Goal: Feedback & Contribution: Contribute content

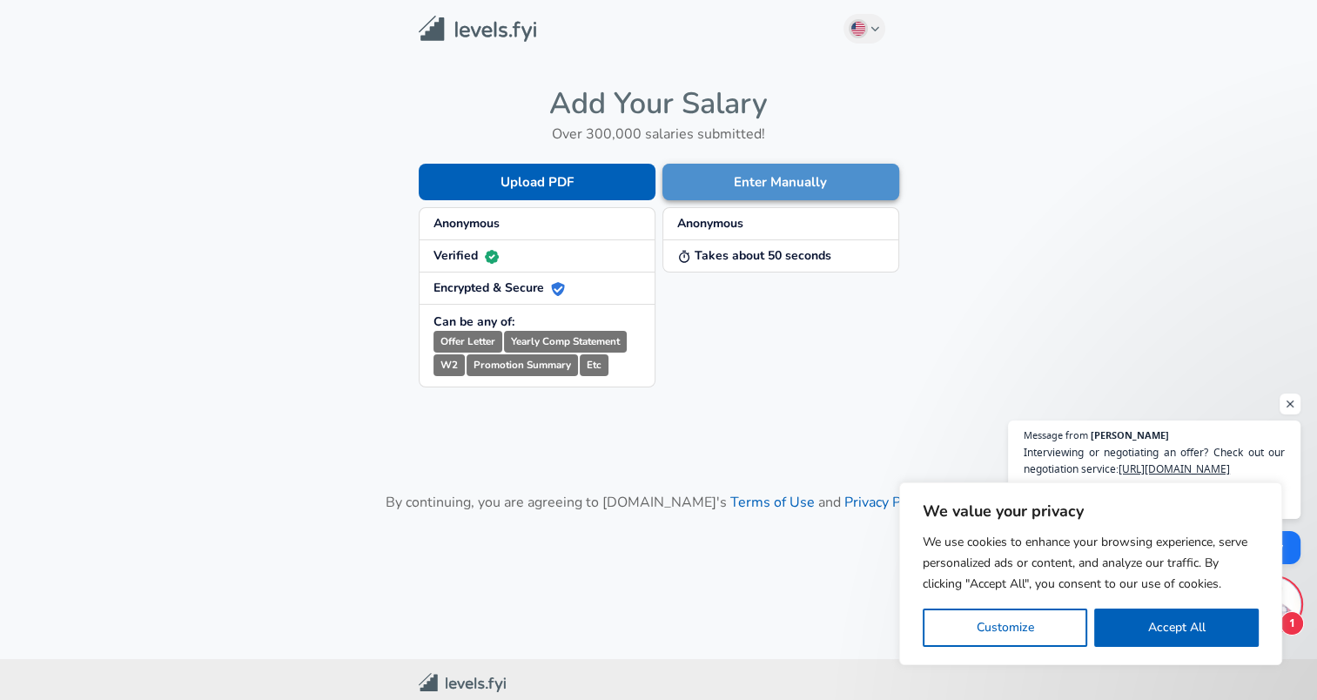
click at [728, 178] on button "Enter Manually" at bounding box center [781, 182] width 237 height 37
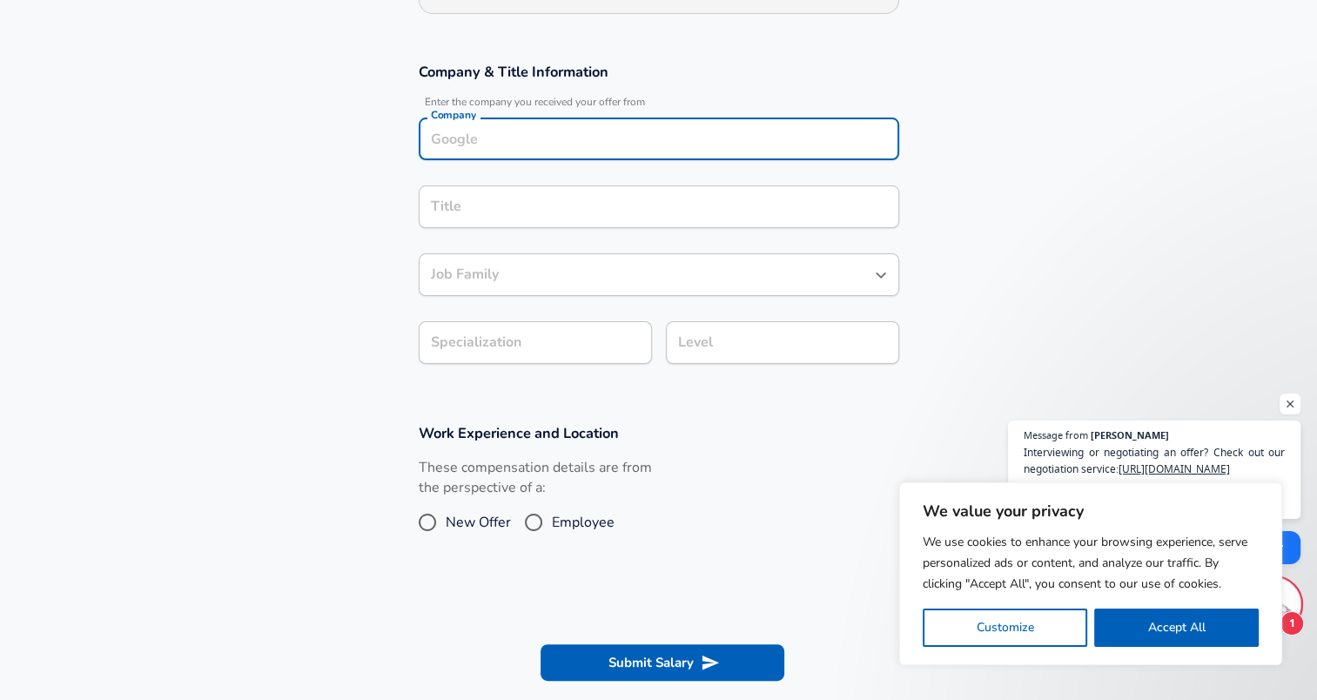
scroll to position [286, 0]
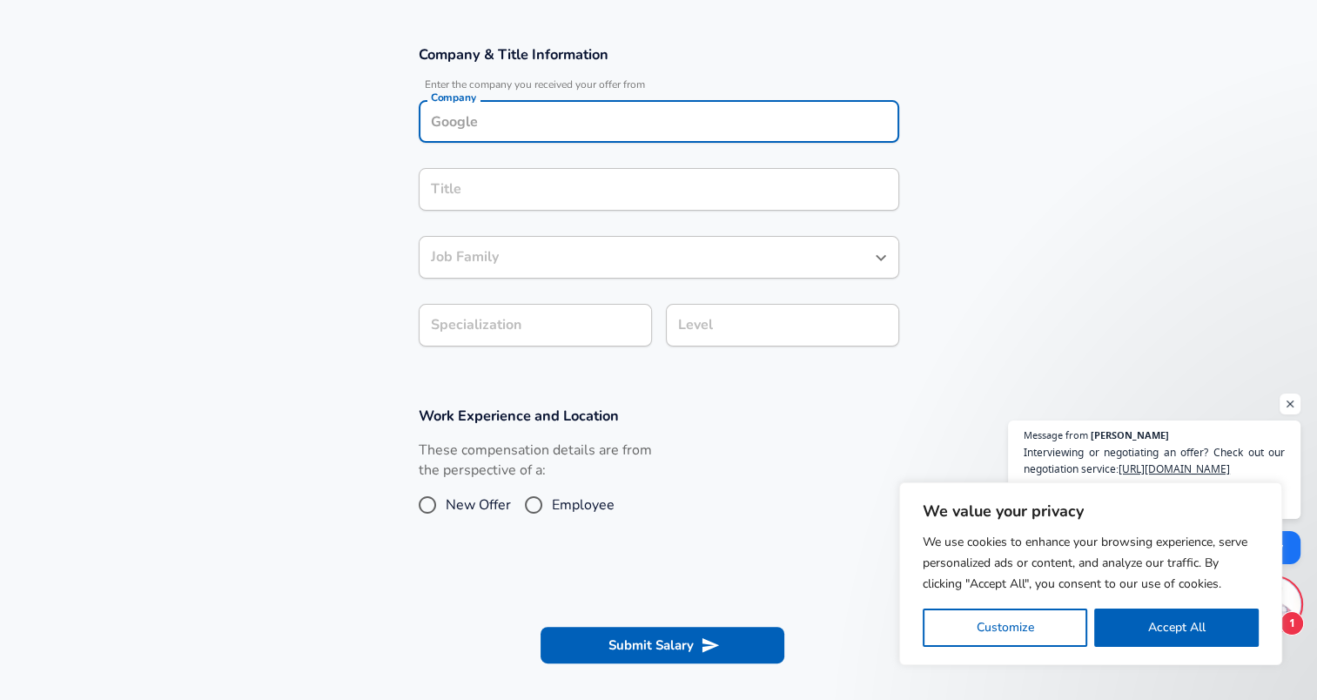
click at [555, 136] on div "Company" at bounding box center [659, 121] width 481 height 43
type input "BlackRock"
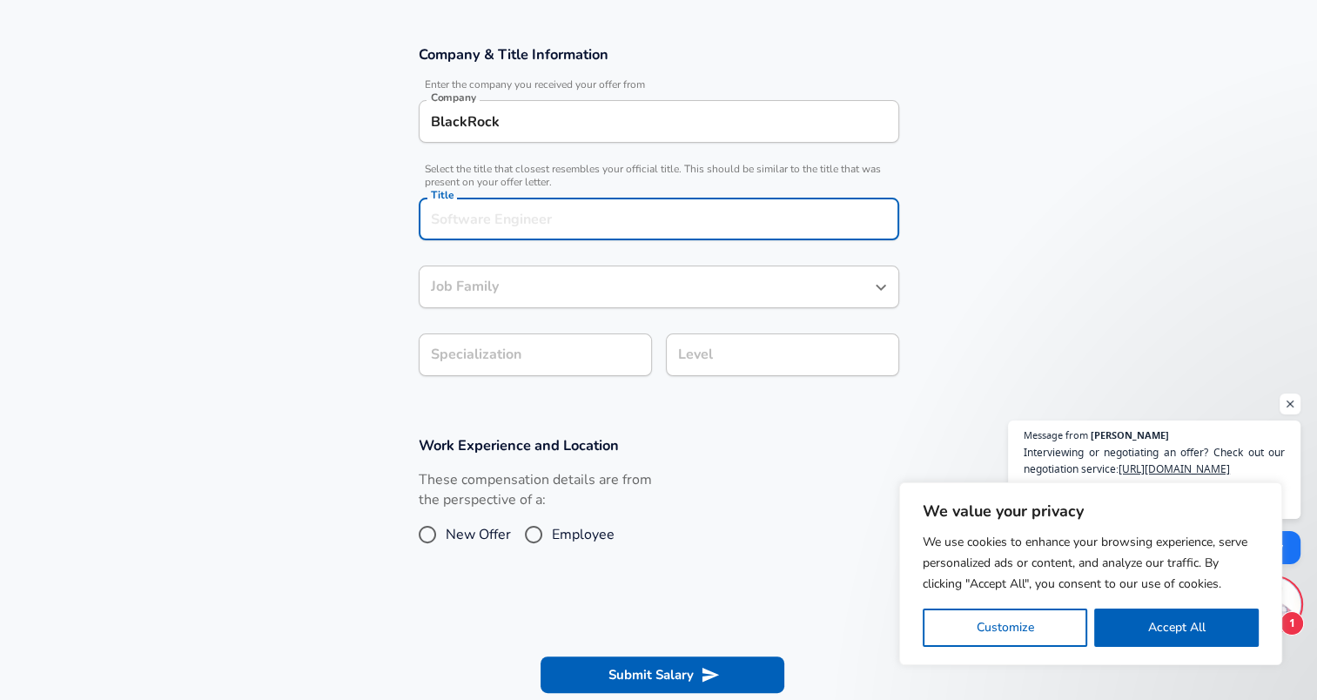
scroll to position [320, 0]
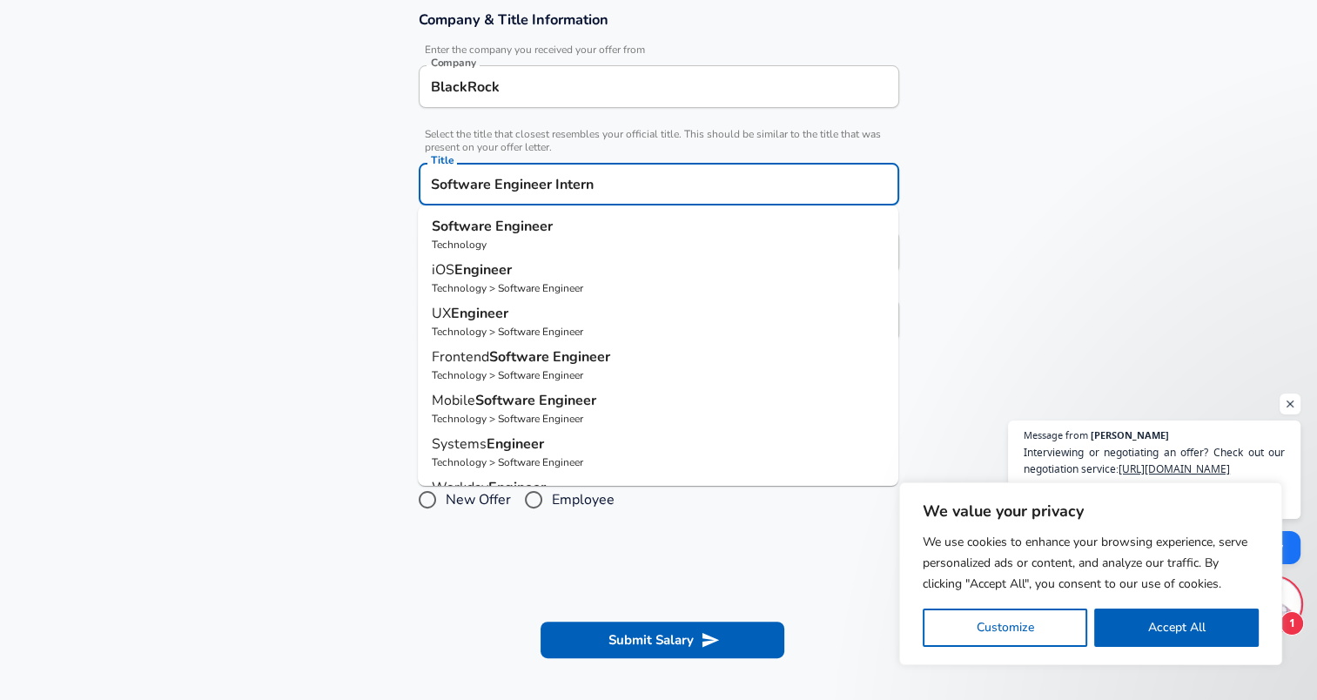
type input "Software Engineer Intern"
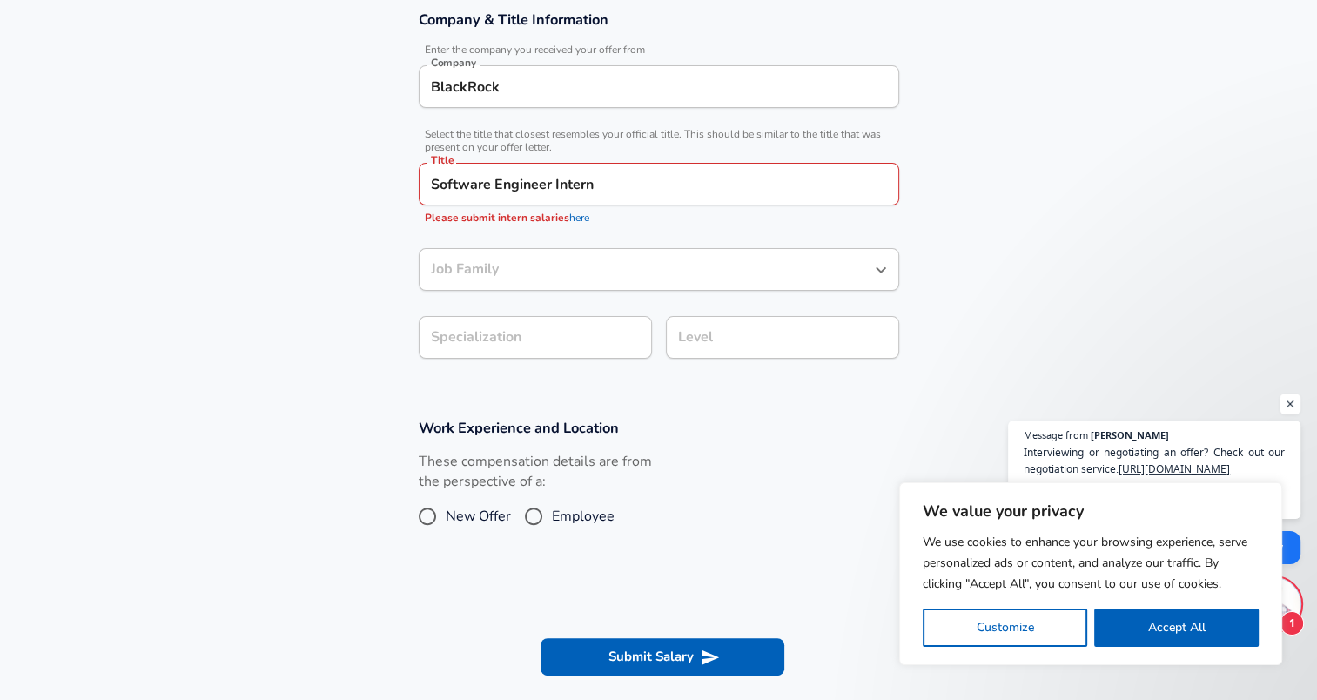
click at [331, 258] on section "Company & Title Information Enter the company you received your offer from Comp…" at bounding box center [658, 194] width 1317 height 408
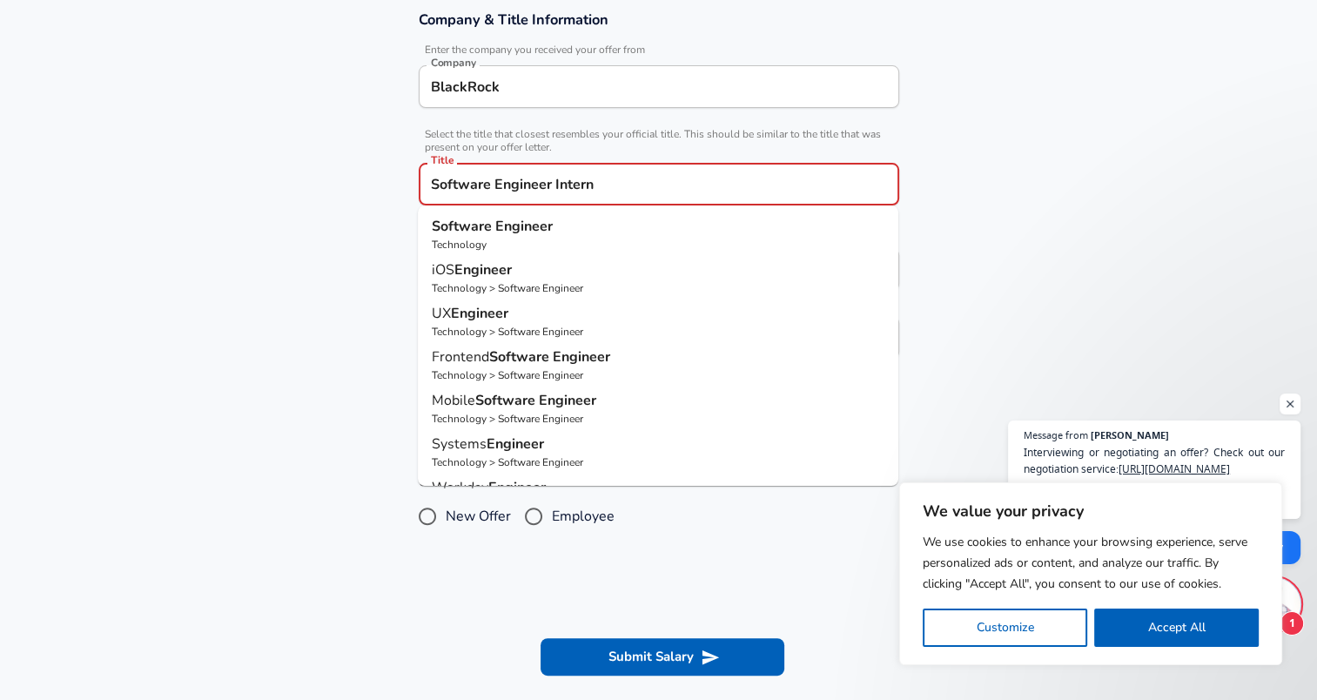
click at [608, 183] on input "Software Engineer Intern" at bounding box center [659, 184] width 465 height 27
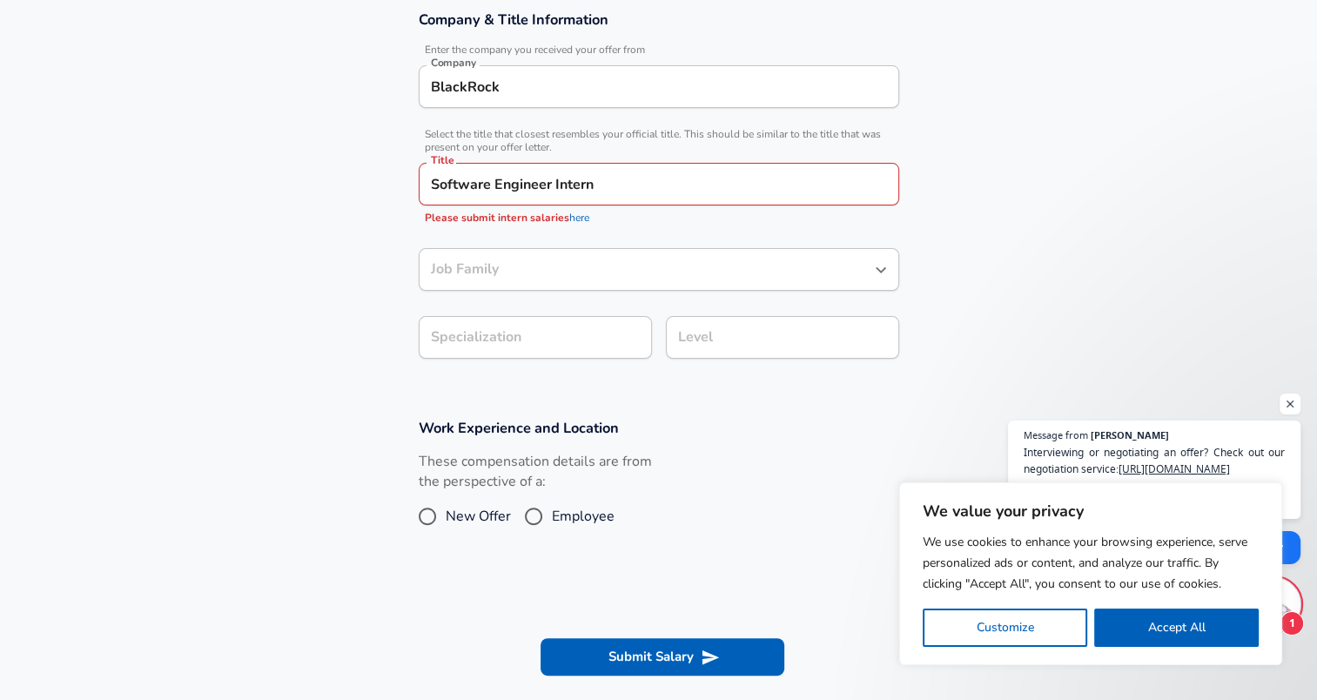
click at [306, 268] on section "Company & Title Information Enter the company you received your offer from Comp…" at bounding box center [658, 194] width 1317 height 408
click at [581, 216] on link "here" at bounding box center [579, 218] width 20 height 14
click at [1048, 219] on section "Company & Title Information Enter the company you received your offer from Comp…" at bounding box center [658, 194] width 1317 height 408
click at [552, 90] on input "BlackRock" at bounding box center [659, 86] width 465 height 27
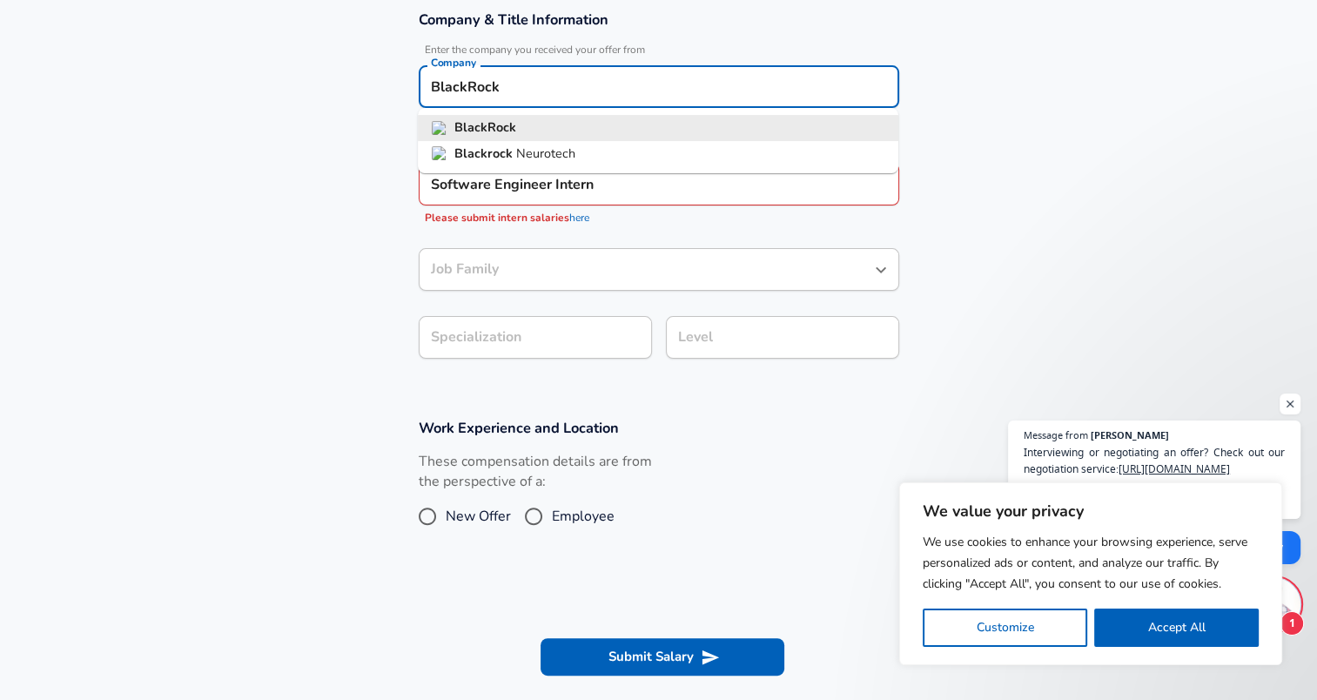
click at [552, 90] on input "BlackRock" at bounding box center [659, 86] width 465 height 27
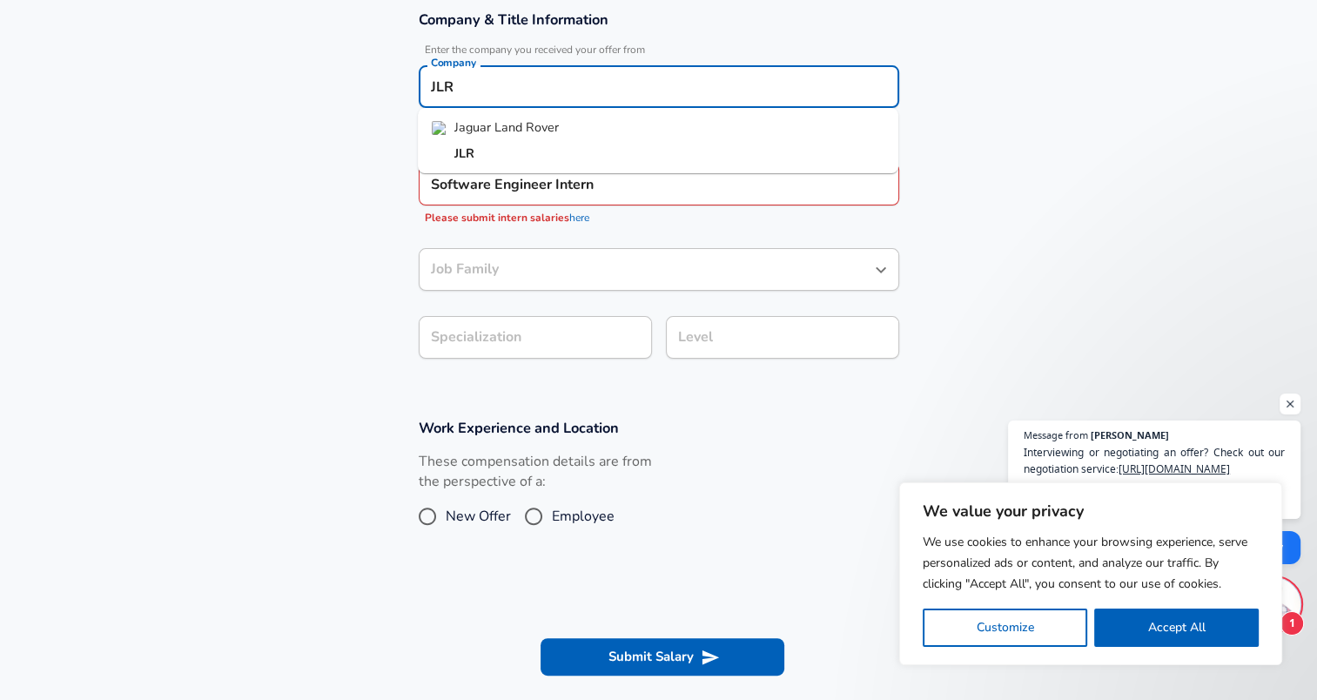
click at [602, 128] on li "Jaguar Land Rover" at bounding box center [658, 128] width 481 height 26
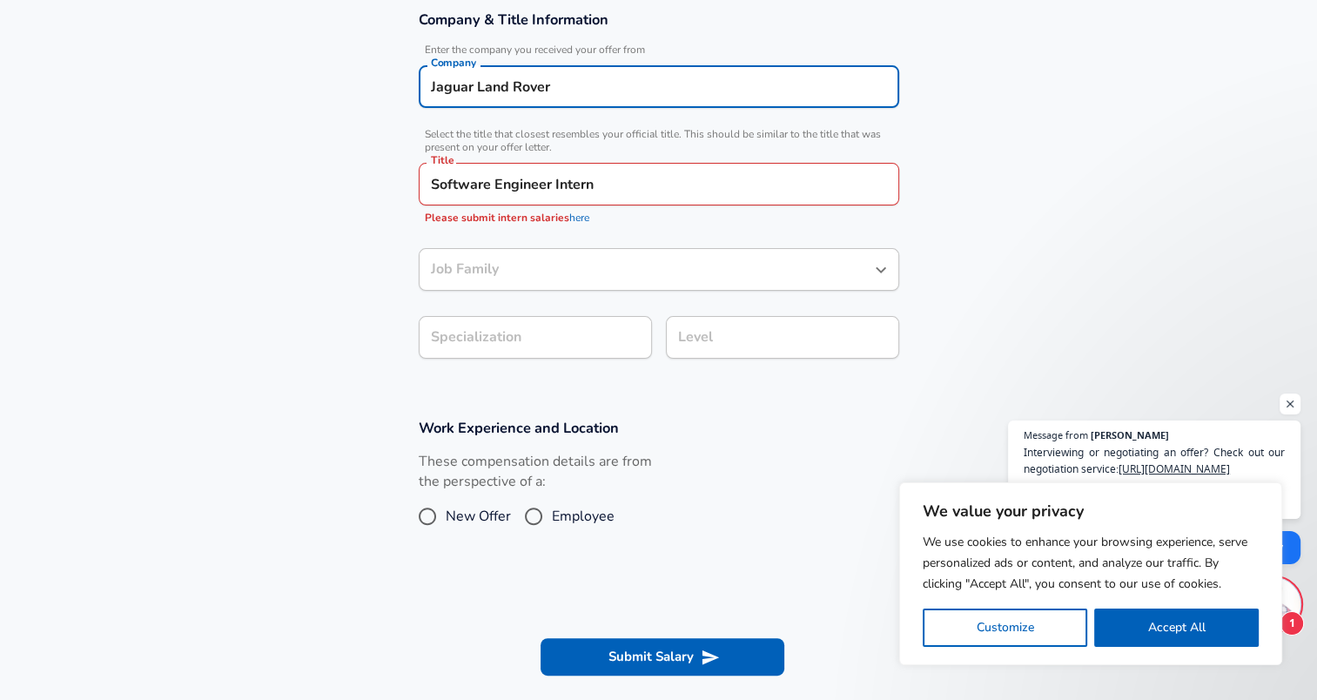
type input "Jaguar Land Rover"
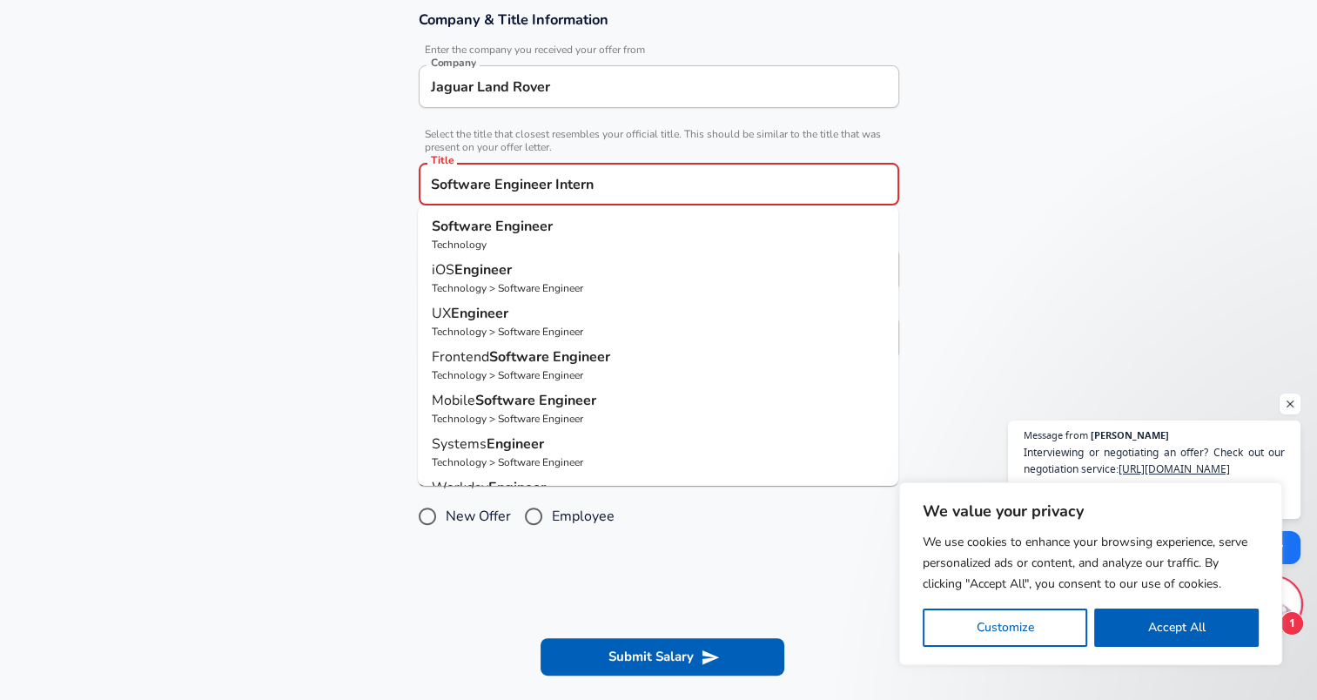
click at [626, 194] on input "Software Engineer Intern" at bounding box center [659, 184] width 465 height 27
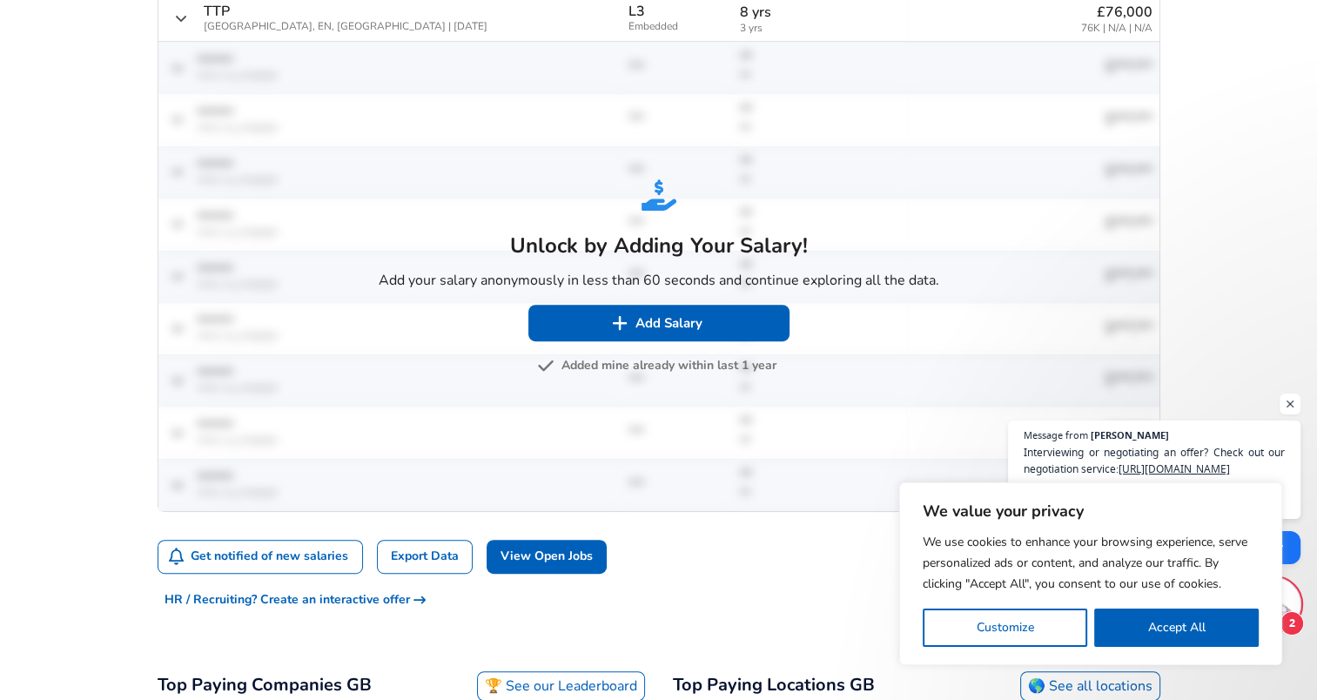
scroll to position [777, 0]
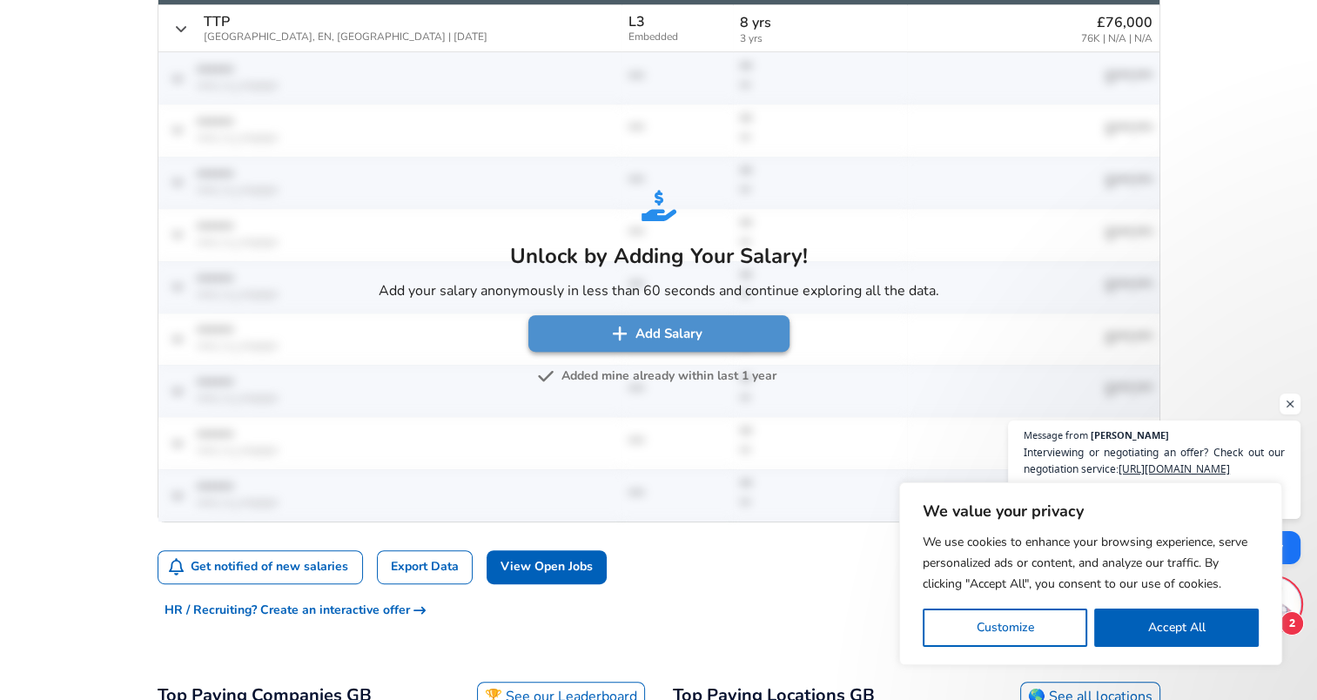
click at [646, 335] on button "Add Salary" at bounding box center [658, 333] width 261 height 37
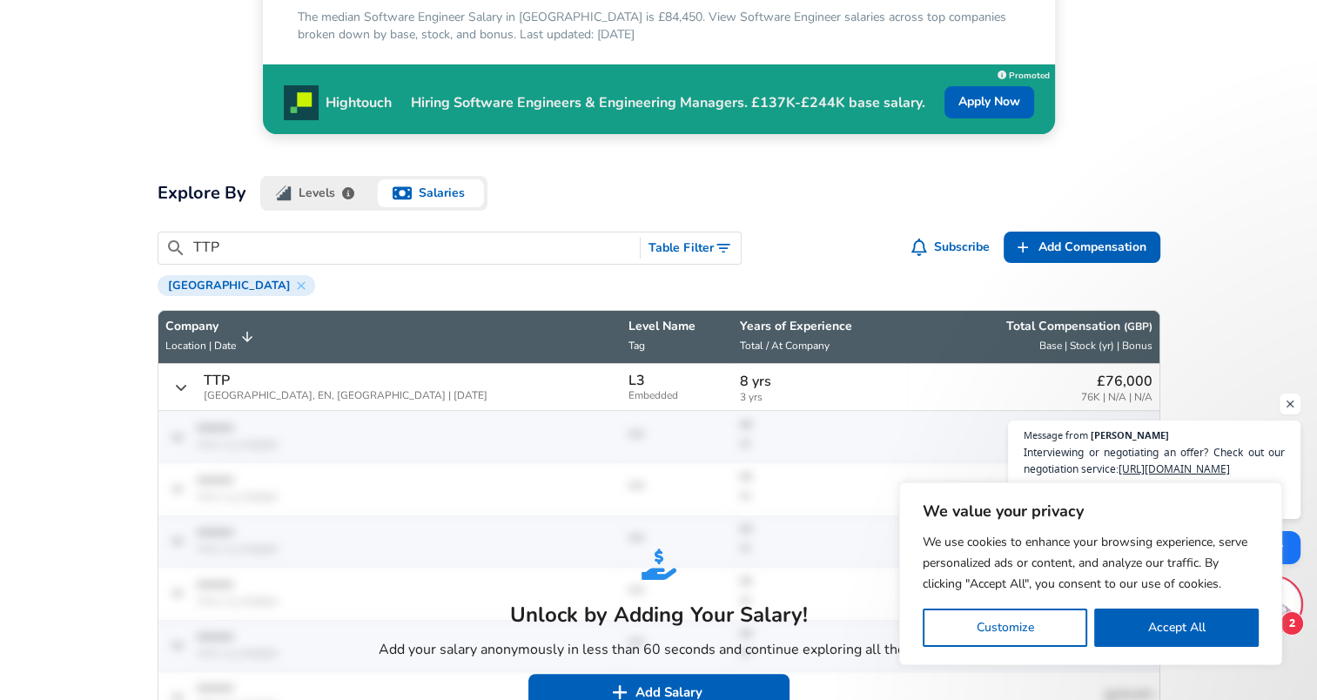
scroll to position [683, 0]
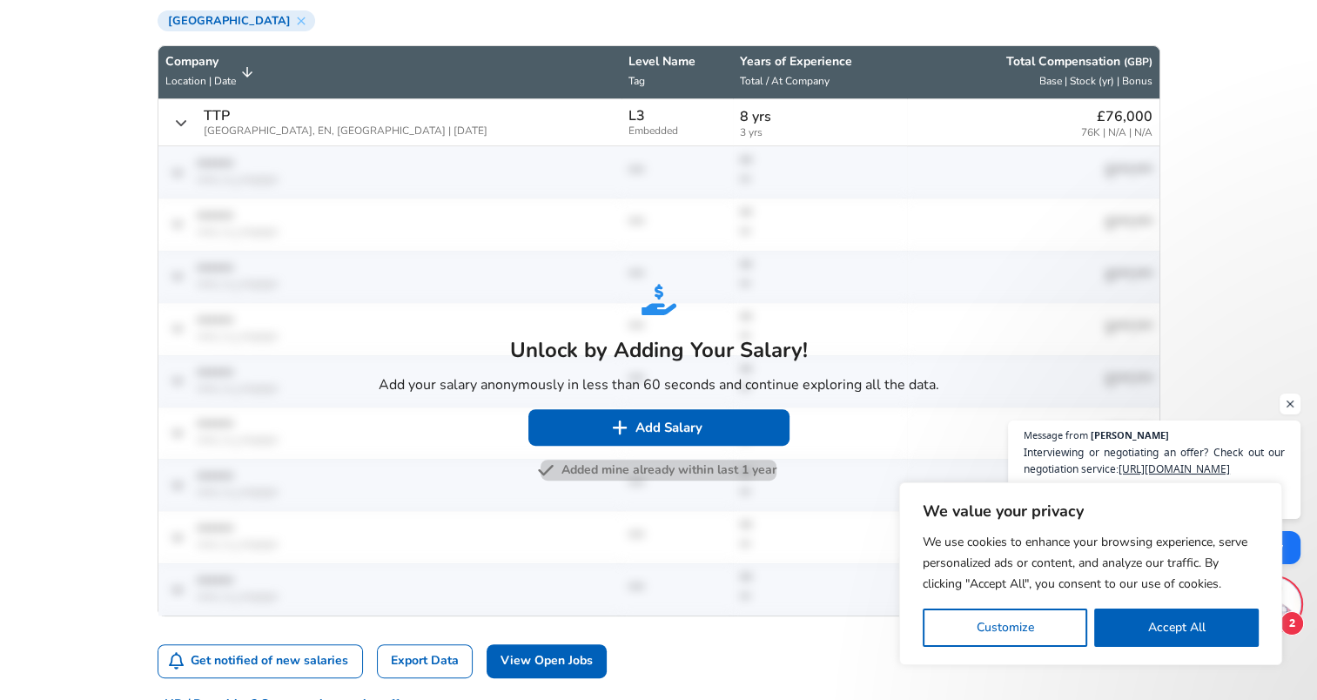
click at [601, 470] on button "Added mine already within last 1 year" at bounding box center [659, 471] width 236 height 22
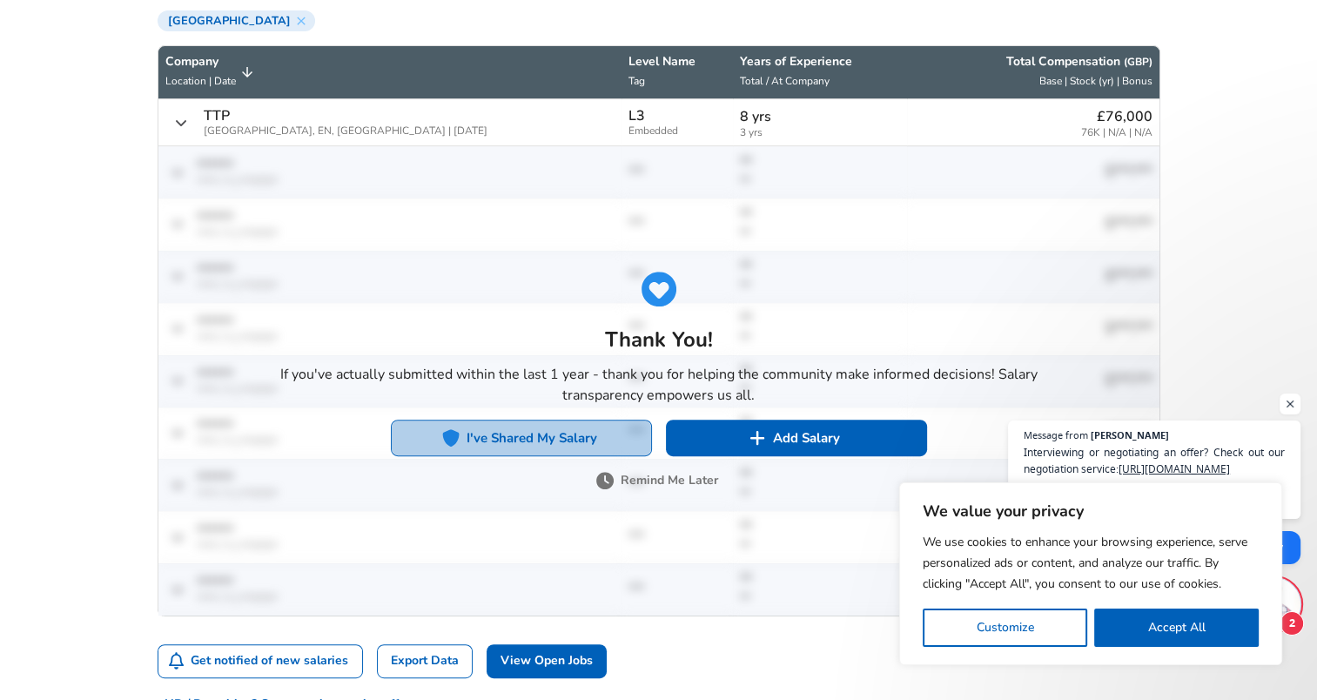
click at [569, 430] on button "I've Shared My Salary" at bounding box center [521, 438] width 261 height 37
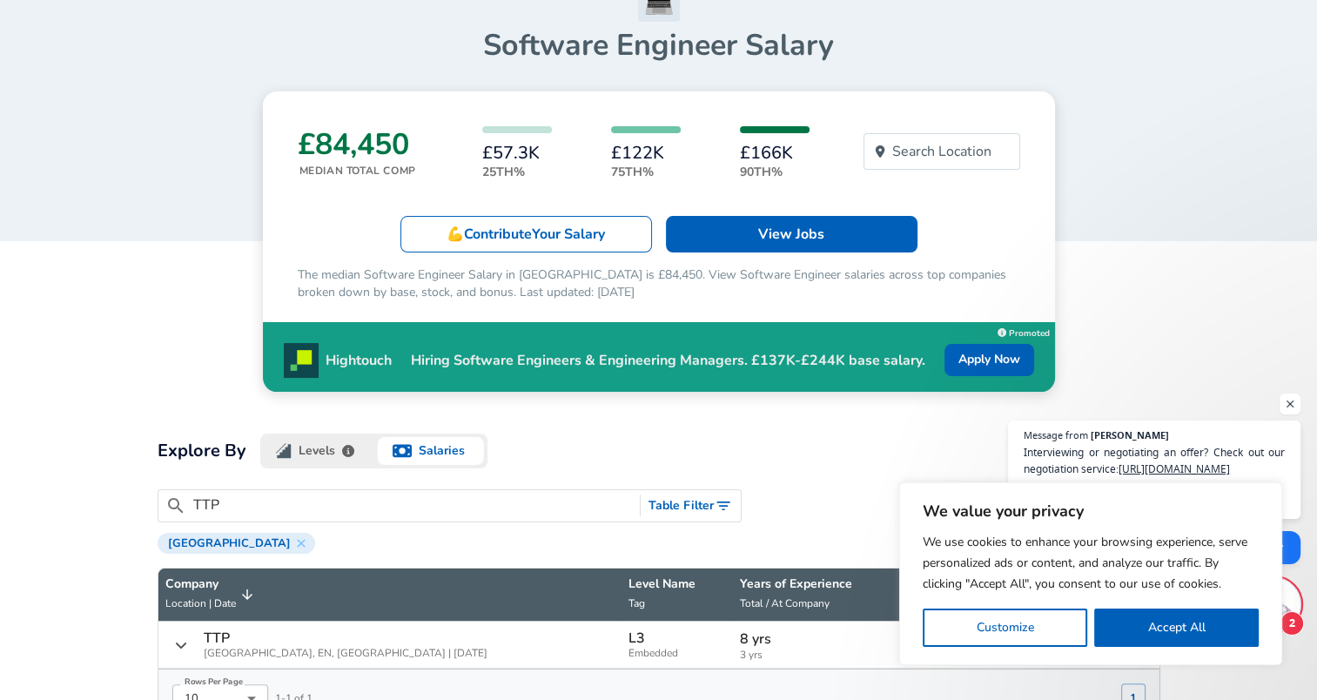
scroll to position [17, 0]
